Goal: Manage account settings

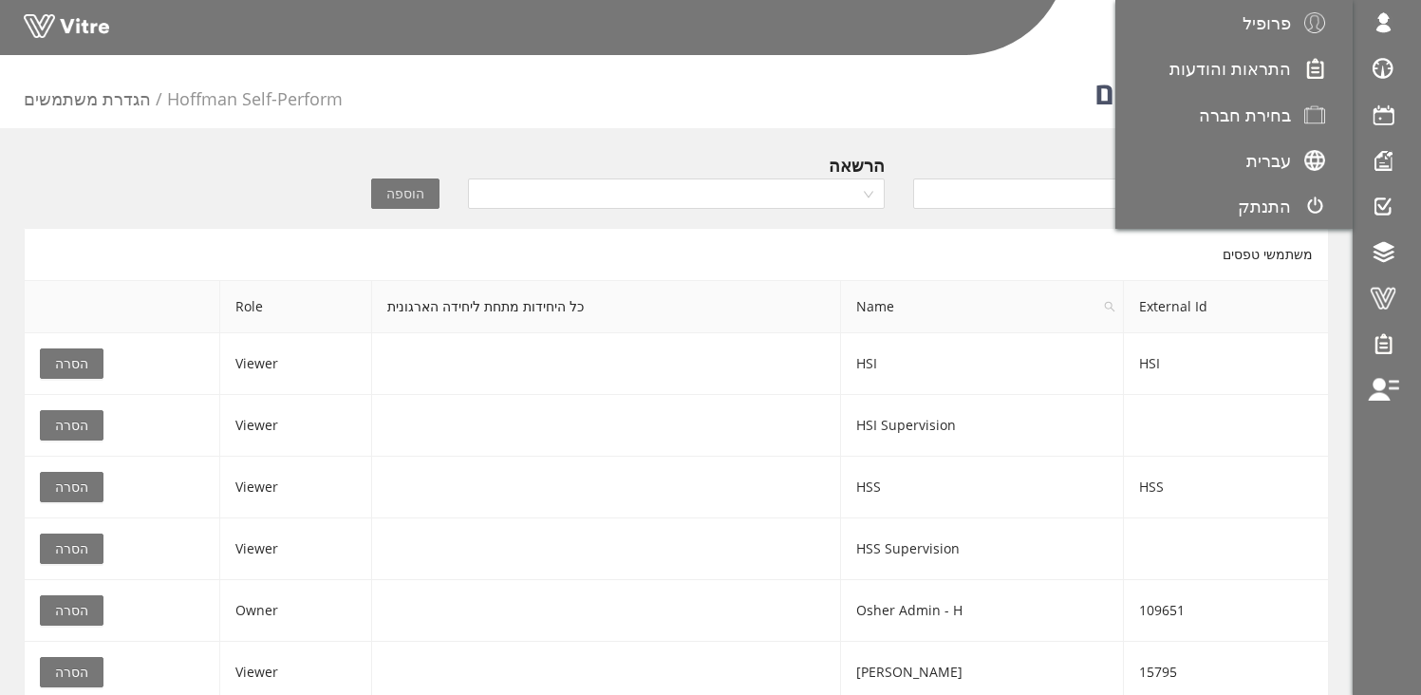
click at [1267, 124] on span "בחירת חברה" at bounding box center [1245, 114] width 92 height 23
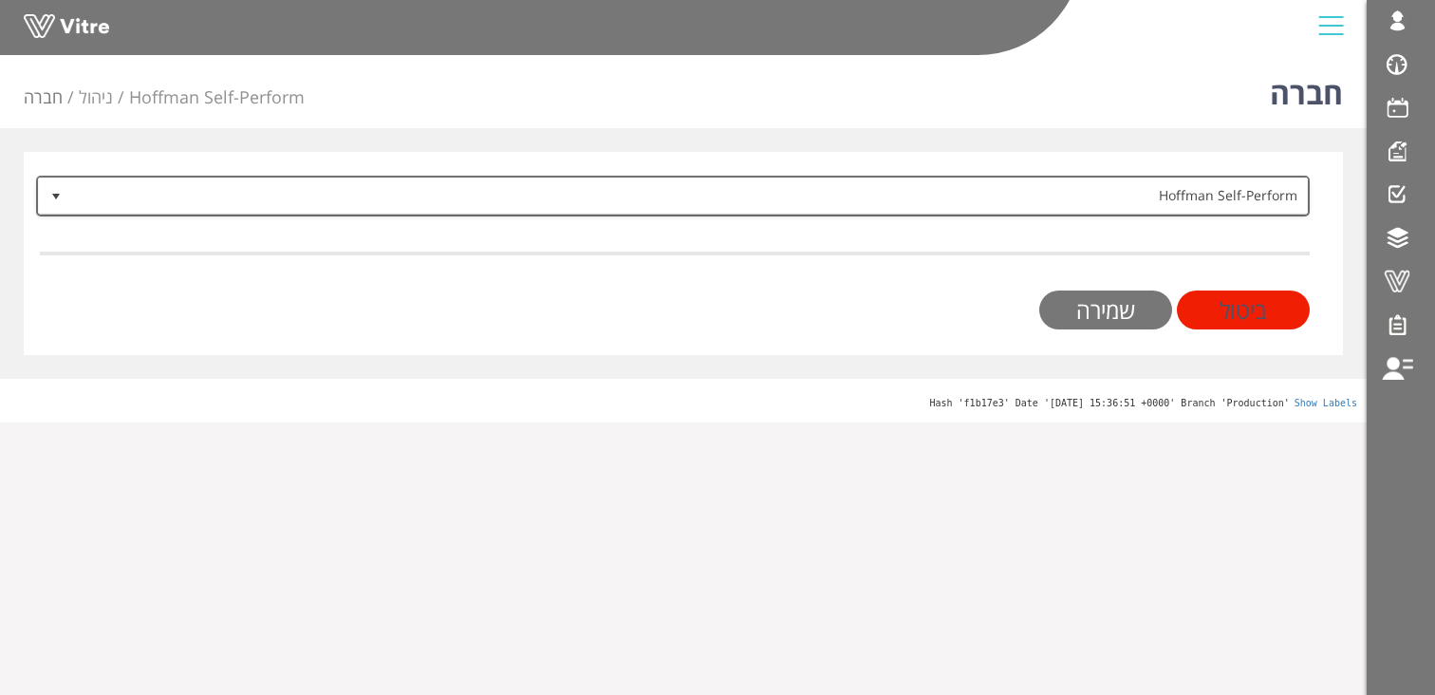
click at [1188, 191] on span "Hoffman Self-Perform" at bounding box center [690, 195] width 1236 height 34
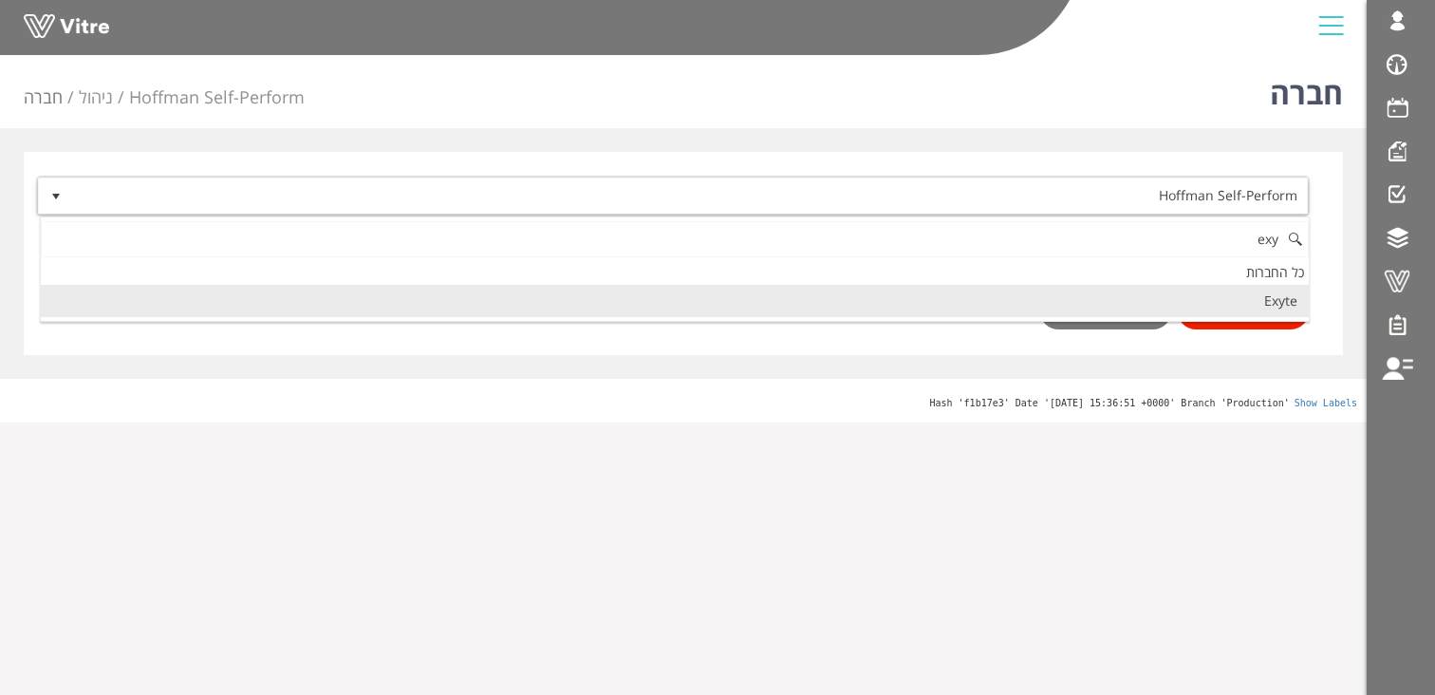
click at [1197, 303] on li "Exyte" at bounding box center [675, 301] width 1268 height 32
type input "exy"
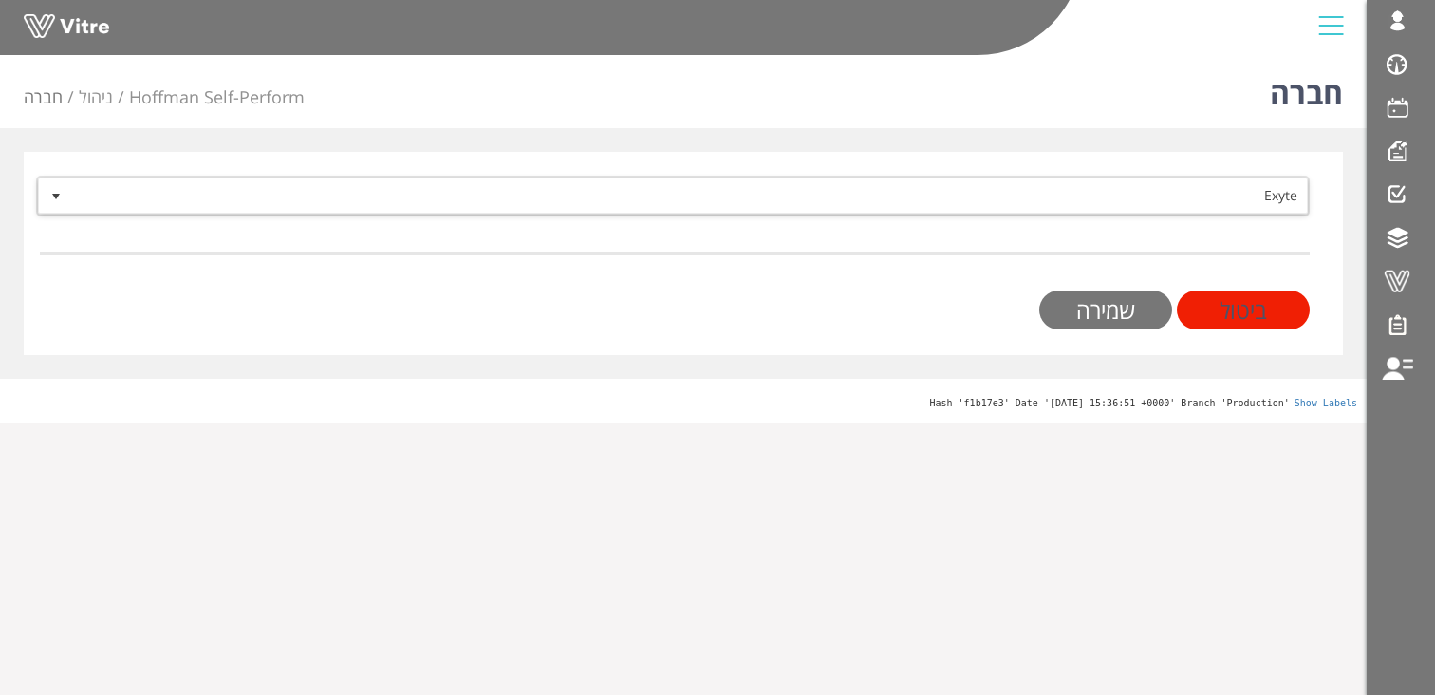
drag, startPoint x: 1111, startPoint y: 316, endPoint x: 1131, endPoint y: 316, distance: 20.9
click at [1111, 316] on input "שמירה" at bounding box center [1105, 309] width 133 height 39
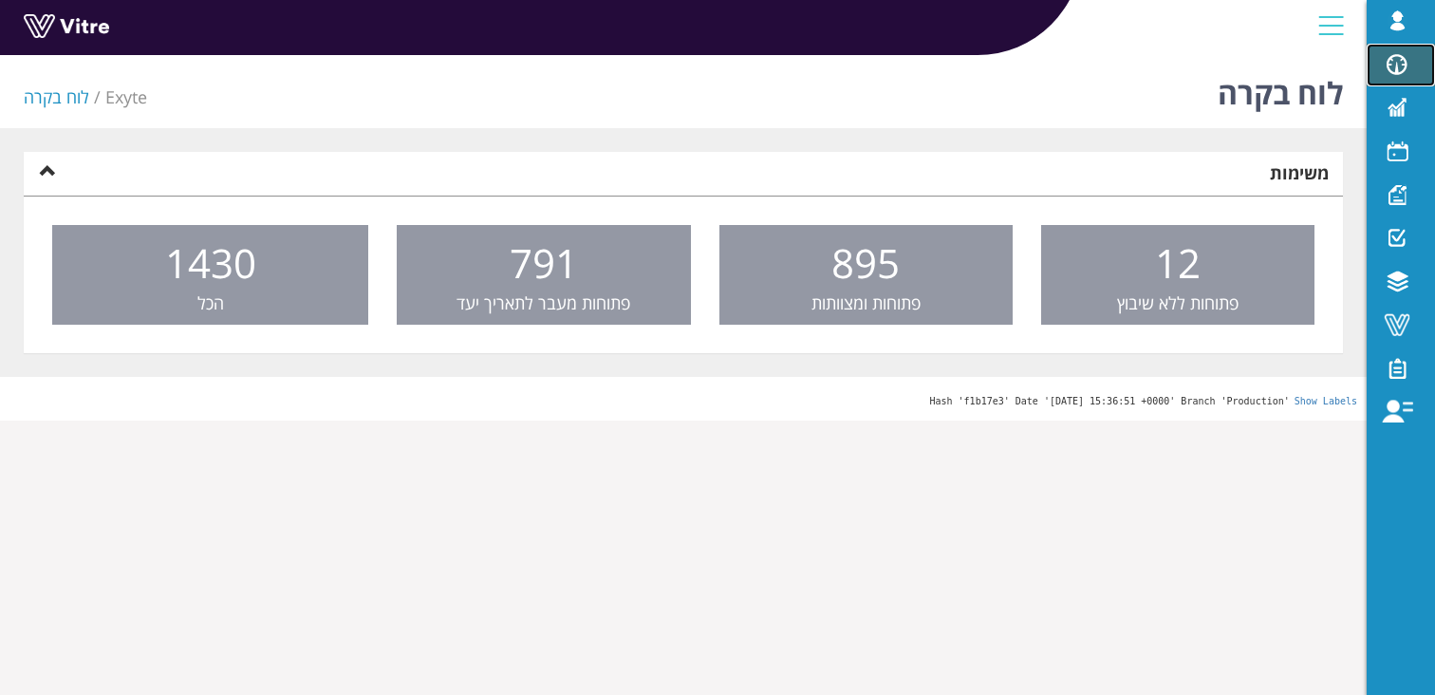
click at [1389, 64] on span at bounding box center [1396, 64] width 47 height 23
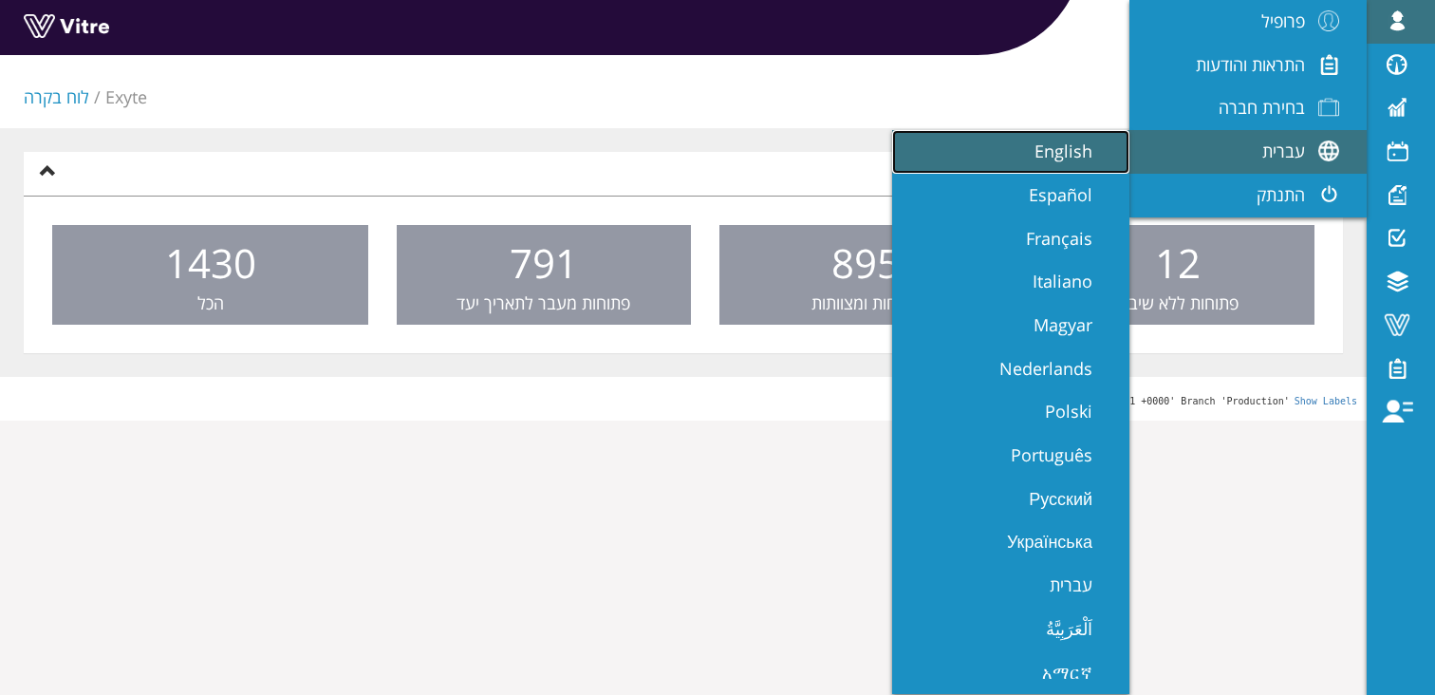
click at [1060, 157] on span "English" at bounding box center [1075, 151] width 81 height 23
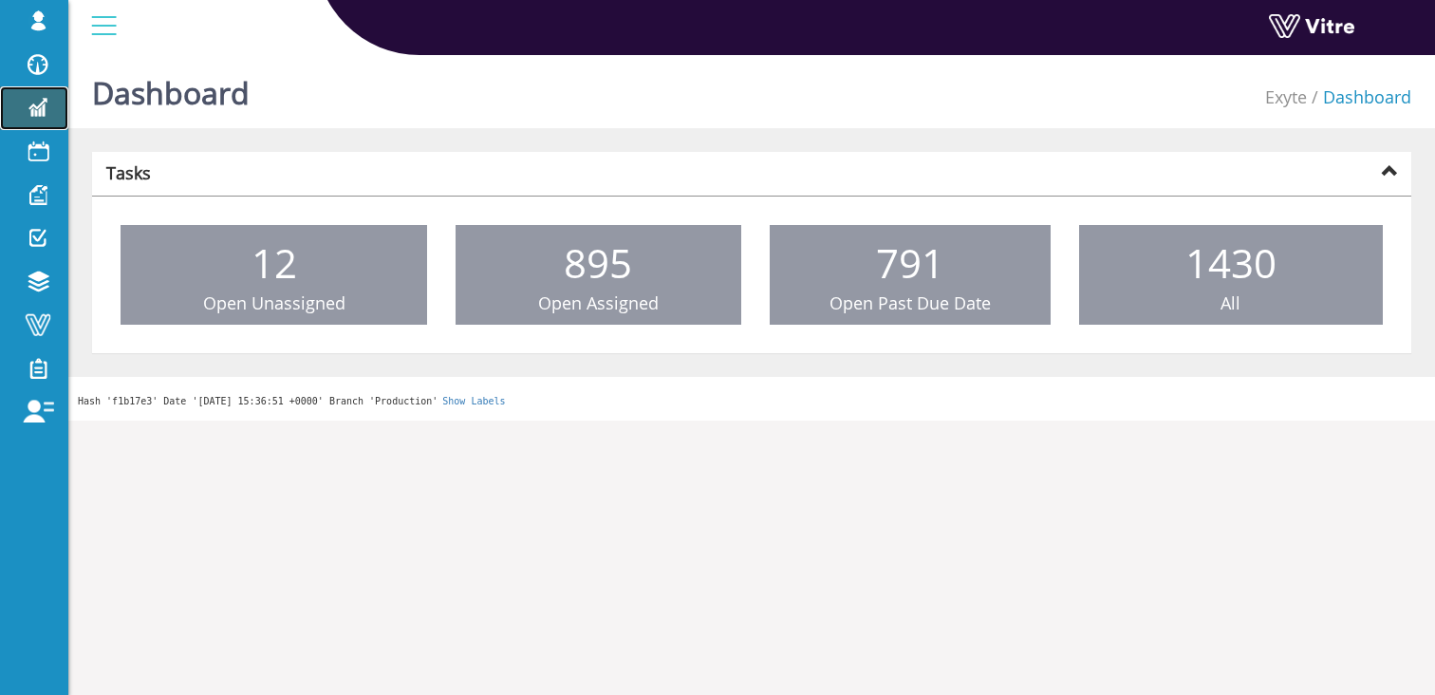
click at [33, 113] on span at bounding box center [37, 107] width 47 height 23
